Goal: Task Accomplishment & Management: Complete application form

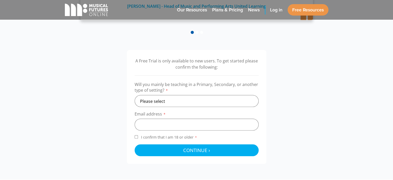
scroll to position [140, 0]
click at [209, 95] on select "Please select Primary Secondary Other" at bounding box center [197, 101] width 124 height 12
select select "secondary"
click at [135, 95] on select "Please select Primary Secondary Other" at bounding box center [197, 101] width 124 height 12
click at [175, 123] on input "email" at bounding box center [197, 124] width 124 height 12
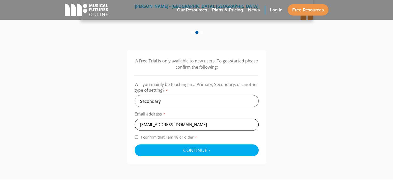
type input "[EMAIL_ADDRESS][DOMAIN_NAME]"
click at [135, 139] on label "I confirm that I am 18 or older *" at bounding box center [197, 137] width 124 height 7
click at [135, 138] on input "I confirm that I am 18 or older *" at bounding box center [136, 136] width 3 height 3
checkbox input "true"
click at [144, 144] on div at bounding box center [197, 150] width 124 height 12
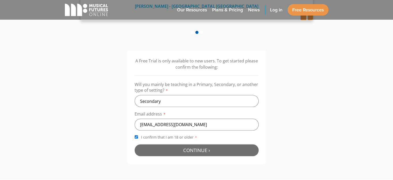
click at [147, 146] on button "Continue › Checking your details..." at bounding box center [197, 150] width 124 height 12
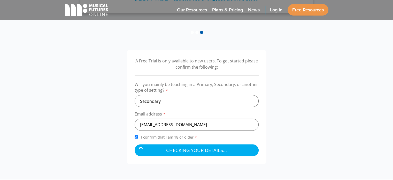
scroll to position [147, 0]
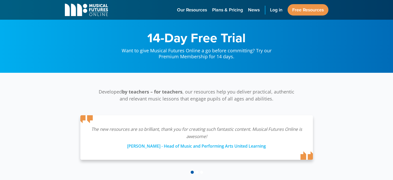
scroll to position [169, 0]
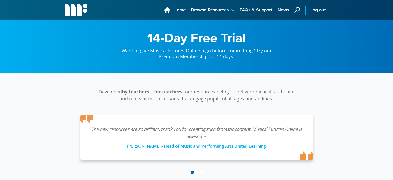
select select "secondary"
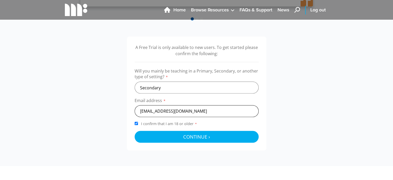
scroll to position [154, 0]
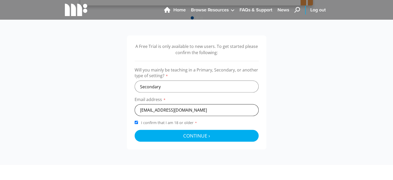
click at [232, 106] on input "[EMAIL_ADDRESS][DOMAIN_NAME]" at bounding box center [197, 110] width 124 height 12
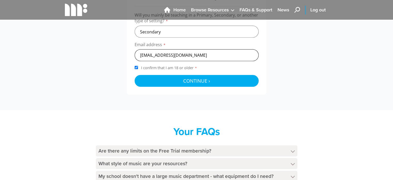
scroll to position [214, 0]
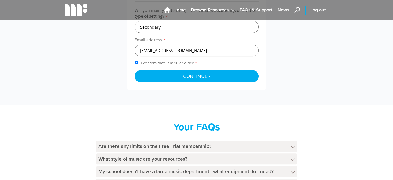
click at [198, 86] on div "A Free Trial is only available to new users. To get started please confirm the …" at bounding box center [197, 33] width 140 height 114
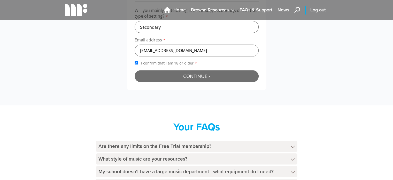
click at [201, 77] on span "Continue ›" at bounding box center [196, 76] width 27 height 6
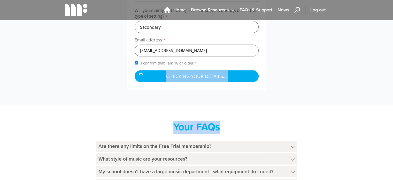
drag, startPoint x: 305, startPoint y: 117, endPoint x: 266, endPoint y: 58, distance: 70.9
click at [266, 58] on div "Musical Futures Online Home Browse Resources What's New › Primary Pathway Body …" at bounding box center [196, 39] width 393 height 507
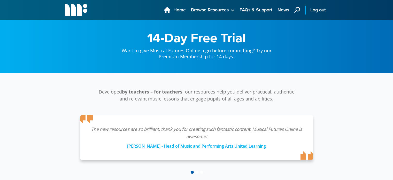
scroll to position [169, 0]
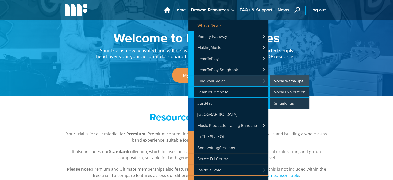
click at [286, 80] on link "Vocal Warm-Ups" at bounding box center [289, 80] width 41 height 11
